Goal: Task Accomplishment & Management: Manage account settings

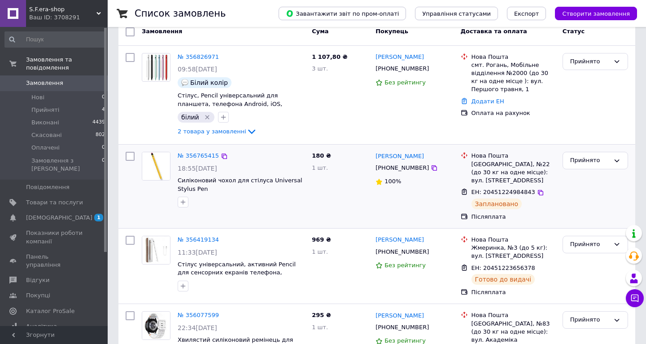
scroll to position [50, 0]
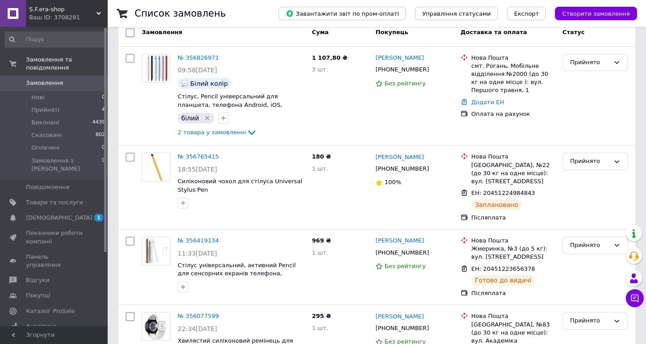
click at [101, 11] on div "S.F.era-shop Ваш ID: 3708291" at bounding box center [67, 13] width 82 height 27
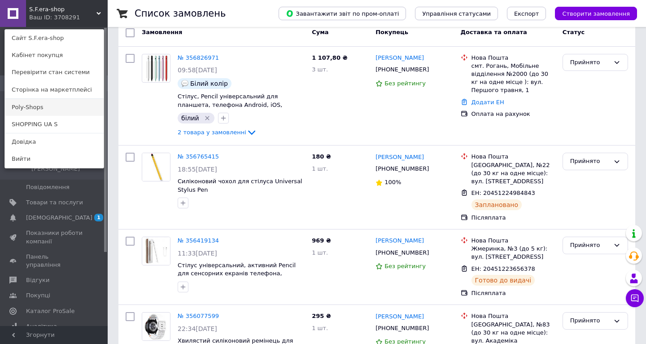
click at [72, 106] on link "Poly-Shops" at bounding box center [54, 107] width 99 height 17
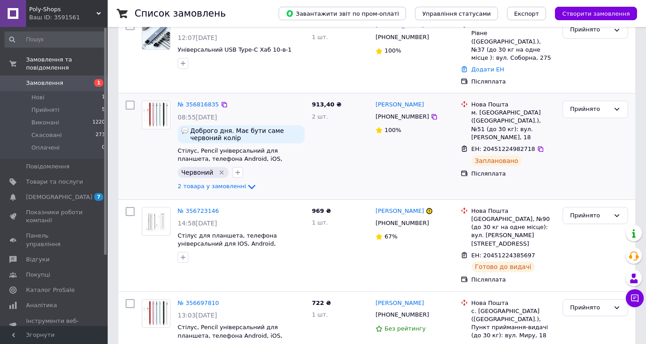
scroll to position [163, 0]
click at [247, 180] on icon at bounding box center [251, 185] width 11 height 11
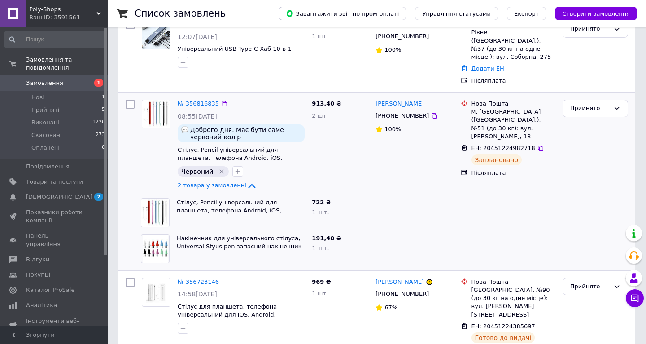
click at [246, 180] on icon at bounding box center [251, 185] width 11 height 11
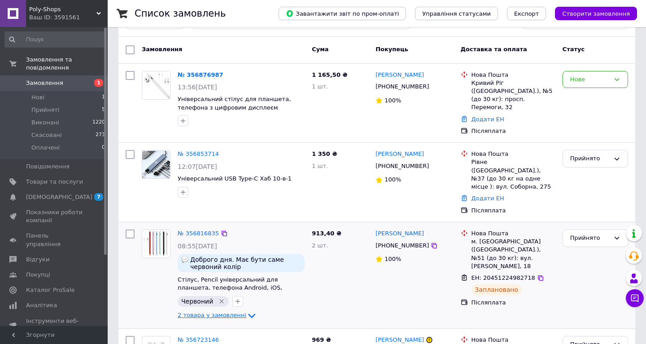
scroll to position [33, 0]
click at [94, 11] on span "Poly-Shops" at bounding box center [62, 9] width 67 height 8
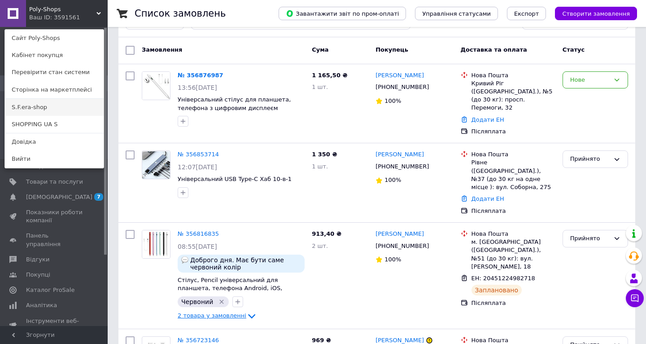
click at [74, 111] on link "S.F.era-shop" at bounding box center [54, 107] width 99 height 17
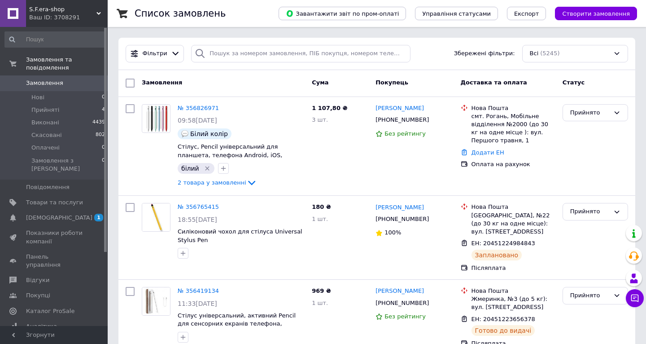
click at [99, 13] on use at bounding box center [98, 13] width 4 height 3
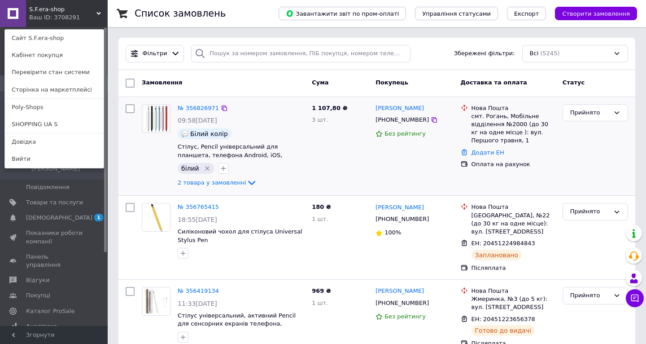
click at [382, 158] on div "Юлія Рубан +380934786993 Без рейтингу" at bounding box center [414, 147] width 85 height 92
click at [197, 107] on link "№ 356826971" at bounding box center [198, 108] width 41 height 7
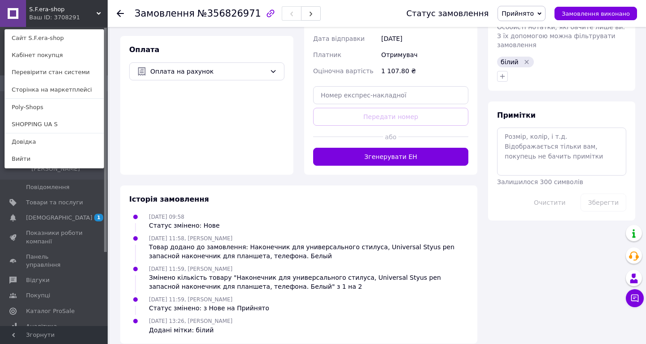
scroll to position [392, 0]
click at [399, 148] on button "Згенерувати ЕН" at bounding box center [390, 157] width 155 height 18
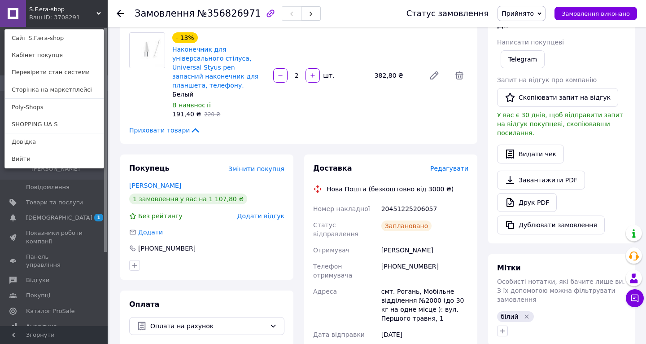
scroll to position [148, 0]
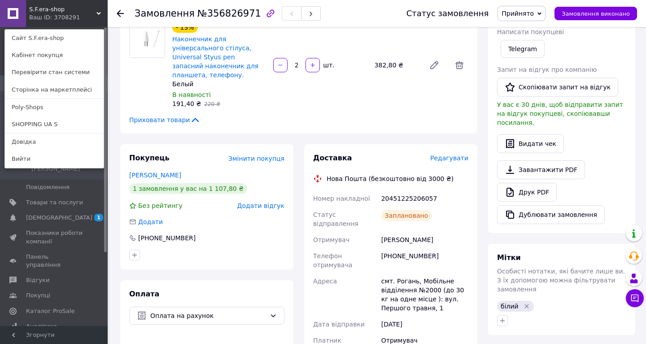
click at [121, 14] on use at bounding box center [120, 13] width 7 height 7
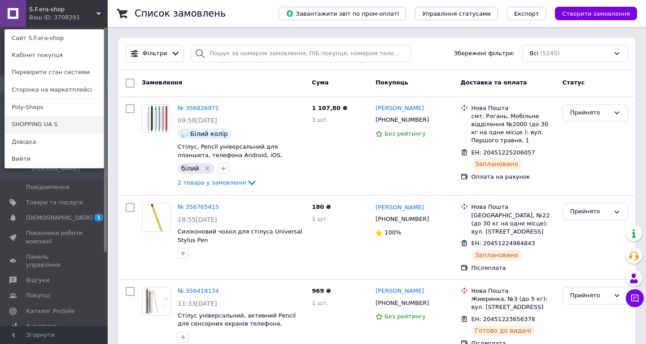
click at [54, 121] on link "SHOPPING UA S" at bounding box center [54, 124] width 99 height 17
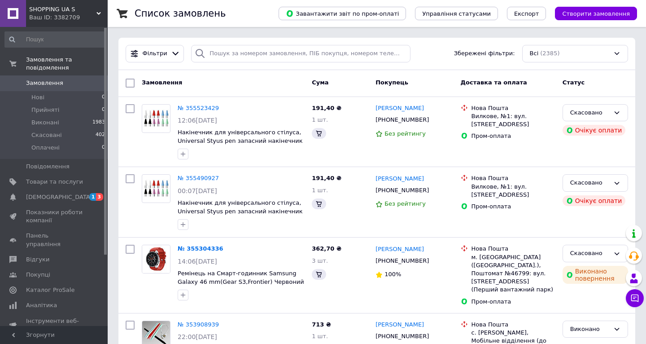
click at [100, 13] on use at bounding box center [98, 13] width 4 height 3
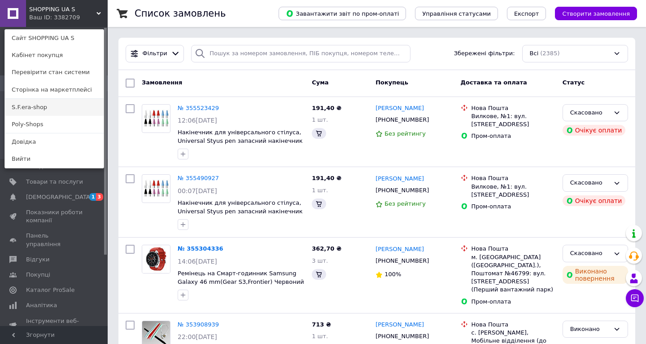
click at [70, 109] on link "S.F.era-shop" at bounding box center [54, 107] width 99 height 17
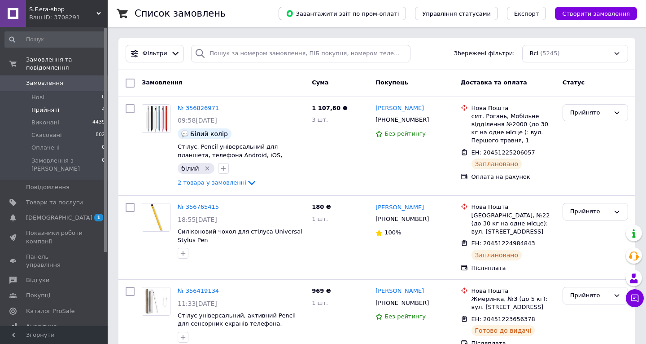
click at [79, 110] on li "Прийняті 4" at bounding box center [55, 110] width 110 height 13
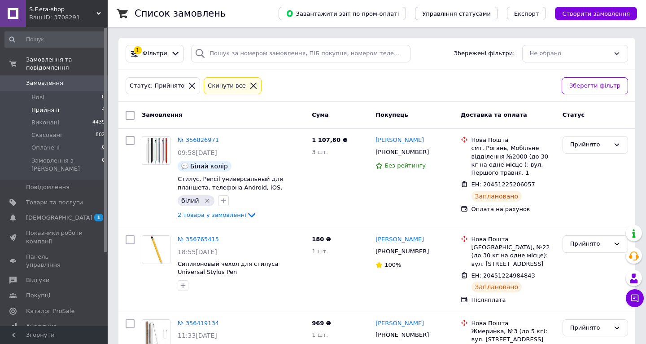
click at [96, 13] on icon at bounding box center [98, 13] width 4 height 4
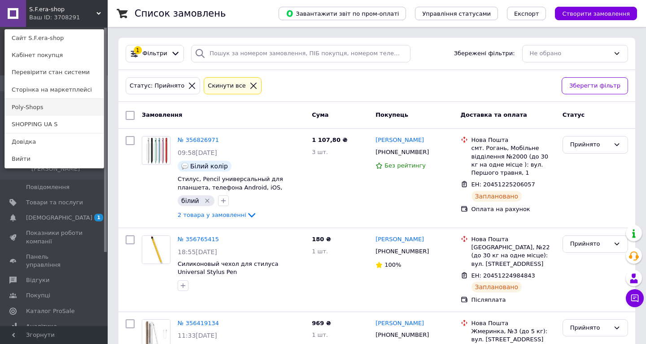
click at [59, 106] on link "Poly-Shops" at bounding box center [54, 107] width 99 height 17
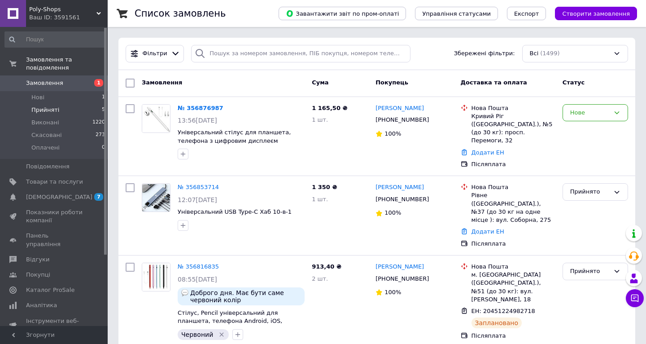
click at [51, 111] on span "Прийняті" at bounding box center [45, 110] width 28 height 8
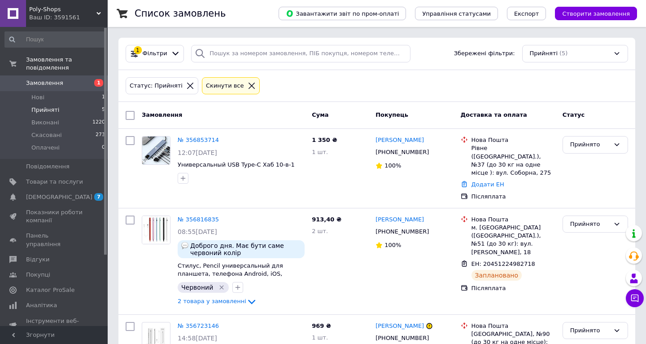
click at [96, 13] on icon at bounding box center [98, 13] width 4 height 4
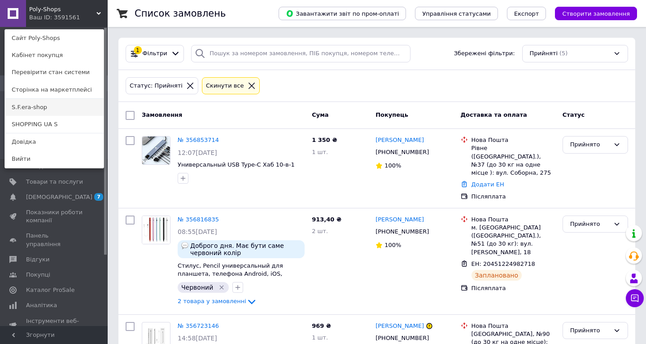
click at [74, 104] on link "S.F.era-shop" at bounding box center [54, 107] width 99 height 17
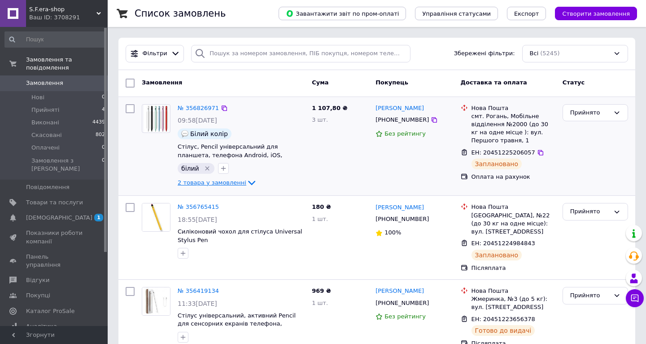
click at [247, 182] on icon at bounding box center [251, 182] width 11 height 11
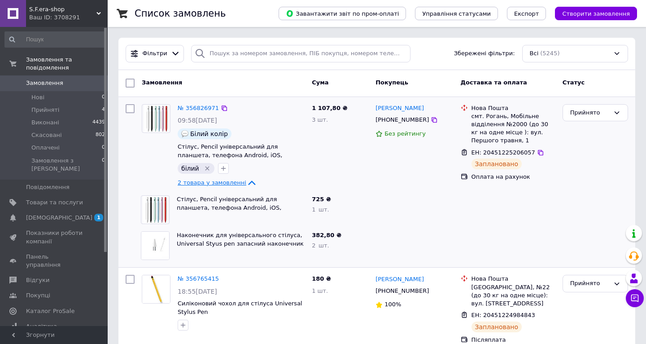
click at [247, 183] on icon at bounding box center [251, 182] width 11 height 11
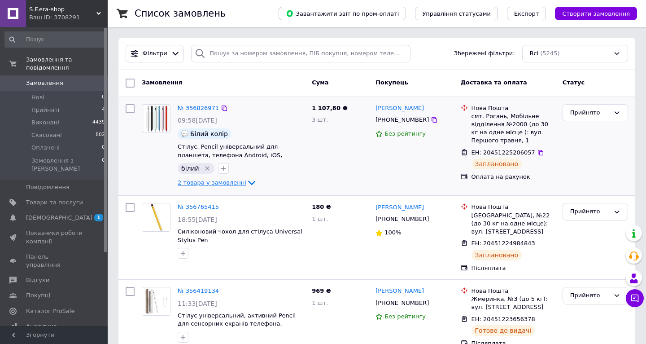
click at [98, 10] on div "S.F.era-shop Ваш ID: 3708291" at bounding box center [67, 13] width 82 height 27
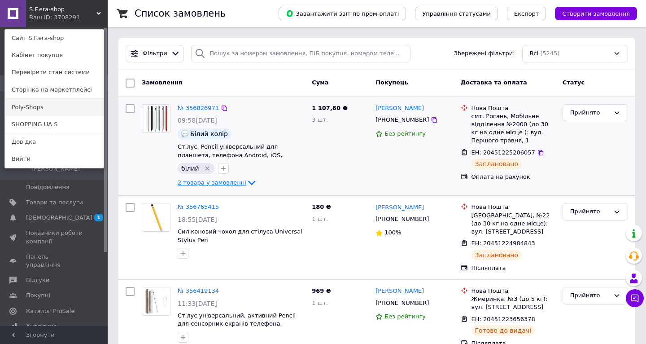
click at [70, 107] on link "Poly-Shops" at bounding box center [54, 107] width 99 height 17
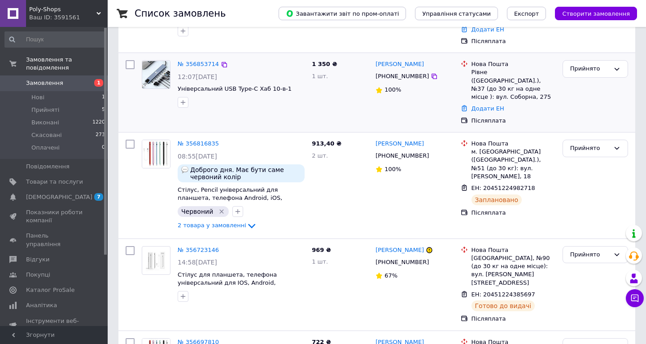
scroll to position [126, 0]
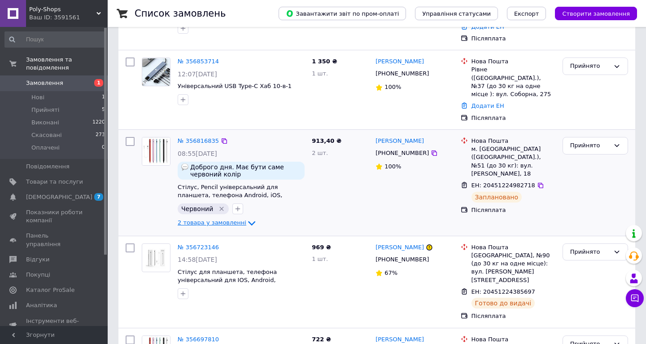
click at [247, 218] on icon at bounding box center [251, 223] width 11 height 11
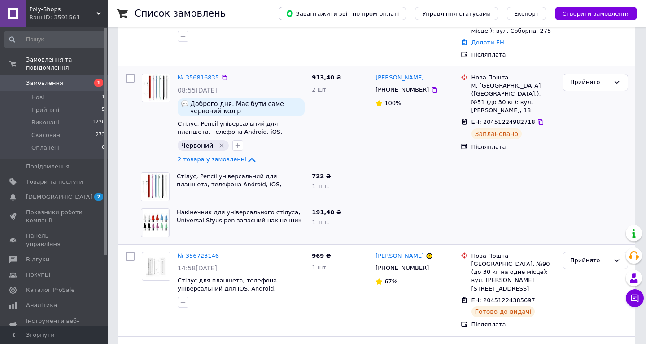
scroll to position [193, 0]
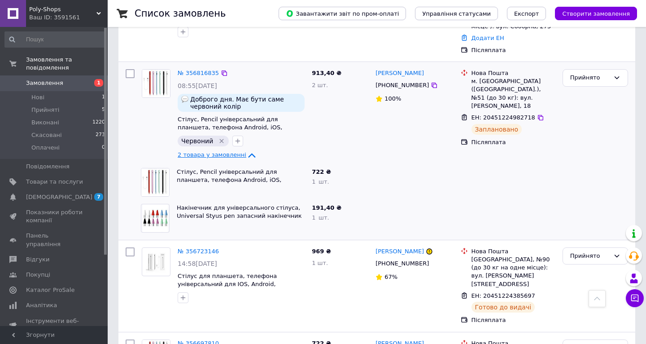
click at [246, 150] on icon at bounding box center [251, 155] width 11 height 11
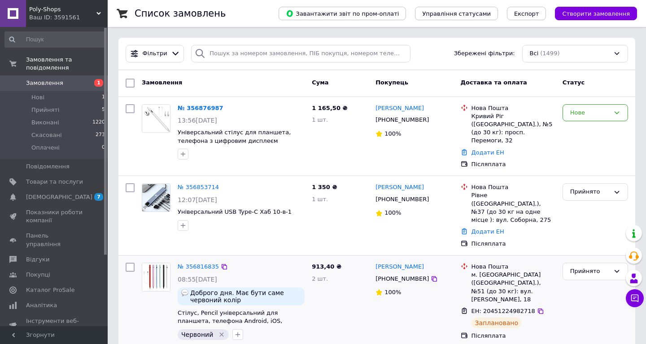
scroll to position [0, 0]
click at [99, 14] on use at bounding box center [98, 13] width 4 height 3
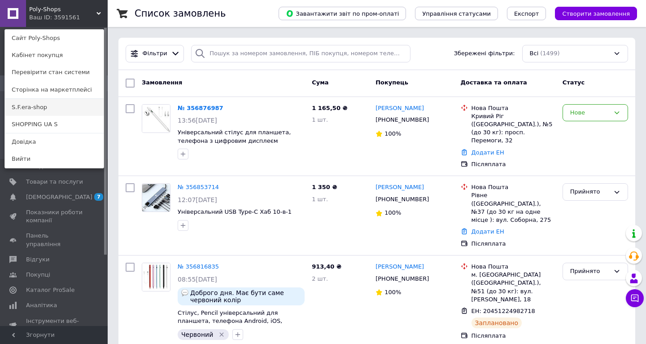
click at [65, 109] on link "S.F.era-shop" at bounding box center [54, 107] width 99 height 17
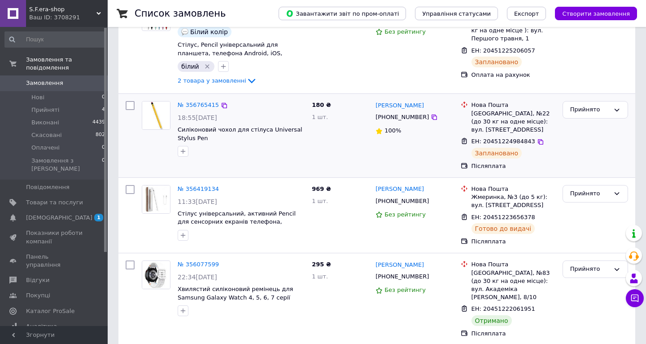
scroll to position [107, 0]
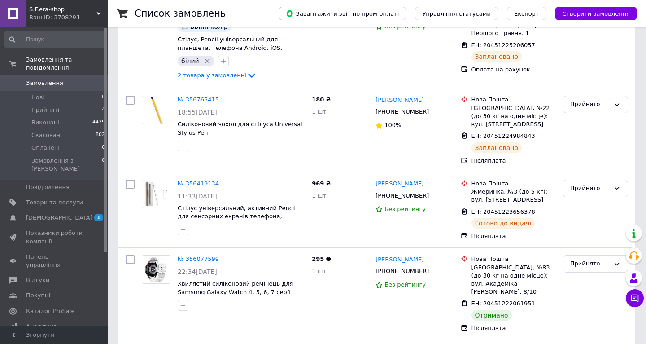
click at [96, 9] on div "S.F.era-shop Ваш ID: 3708291" at bounding box center [67, 13] width 82 height 27
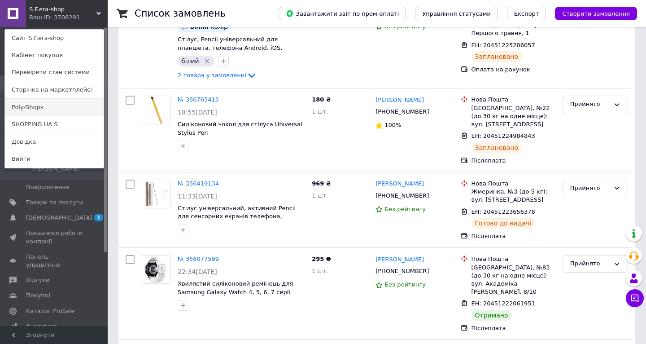
click at [82, 111] on link "Poly-Shops" at bounding box center [54, 107] width 99 height 17
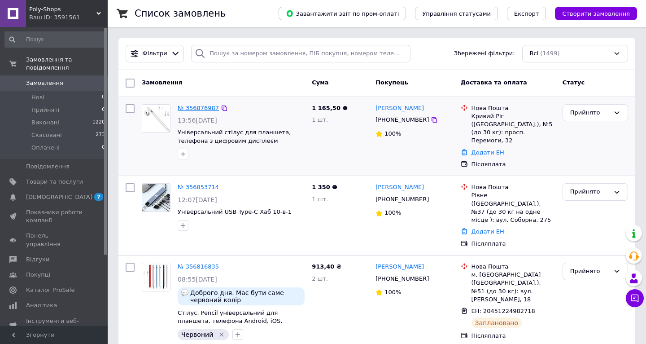
click at [205, 106] on link "№ 356876987" at bounding box center [198, 108] width 41 height 7
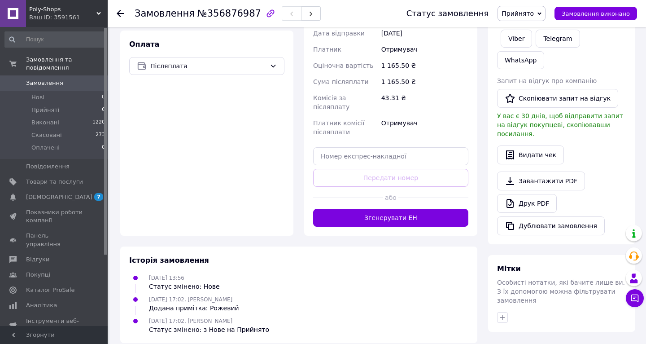
scroll to position [288, 0]
click at [384, 210] on button "Згенерувати ЕН" at bounding box center [390, 218] width 155 height 18
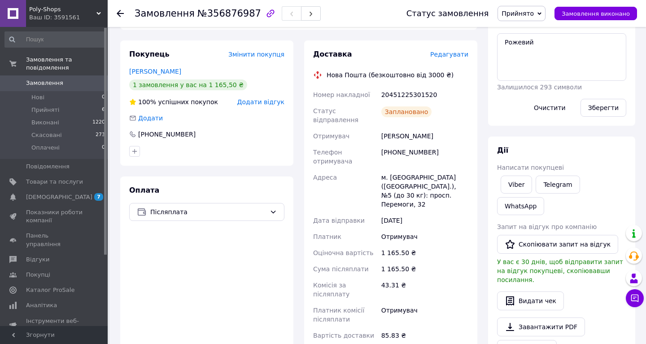
scroll to position [141, 0]
click at [119, 13] on icon at bounding box center [120, 13] width 7 height 7
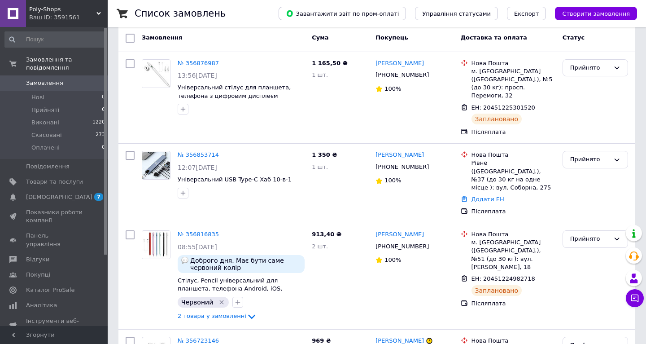
scroll to position [46, 0]
click at [95, 8] on span "Poly-Shops" at bounding box center [62, 9] width 67 height 8
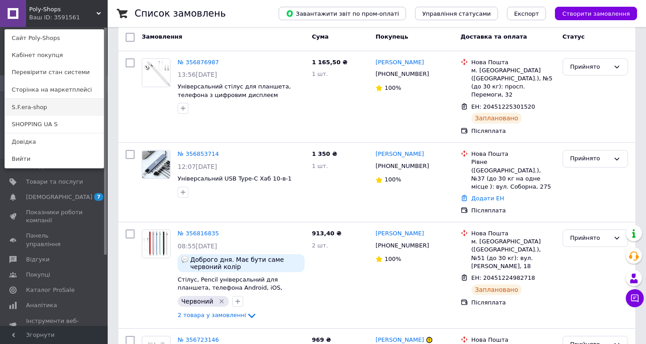
click at [48, 109] on link "S.F.era-shop" at bounding box center [54, 107] width 99 height 17
